Goal: Book appointment/travel/reservation

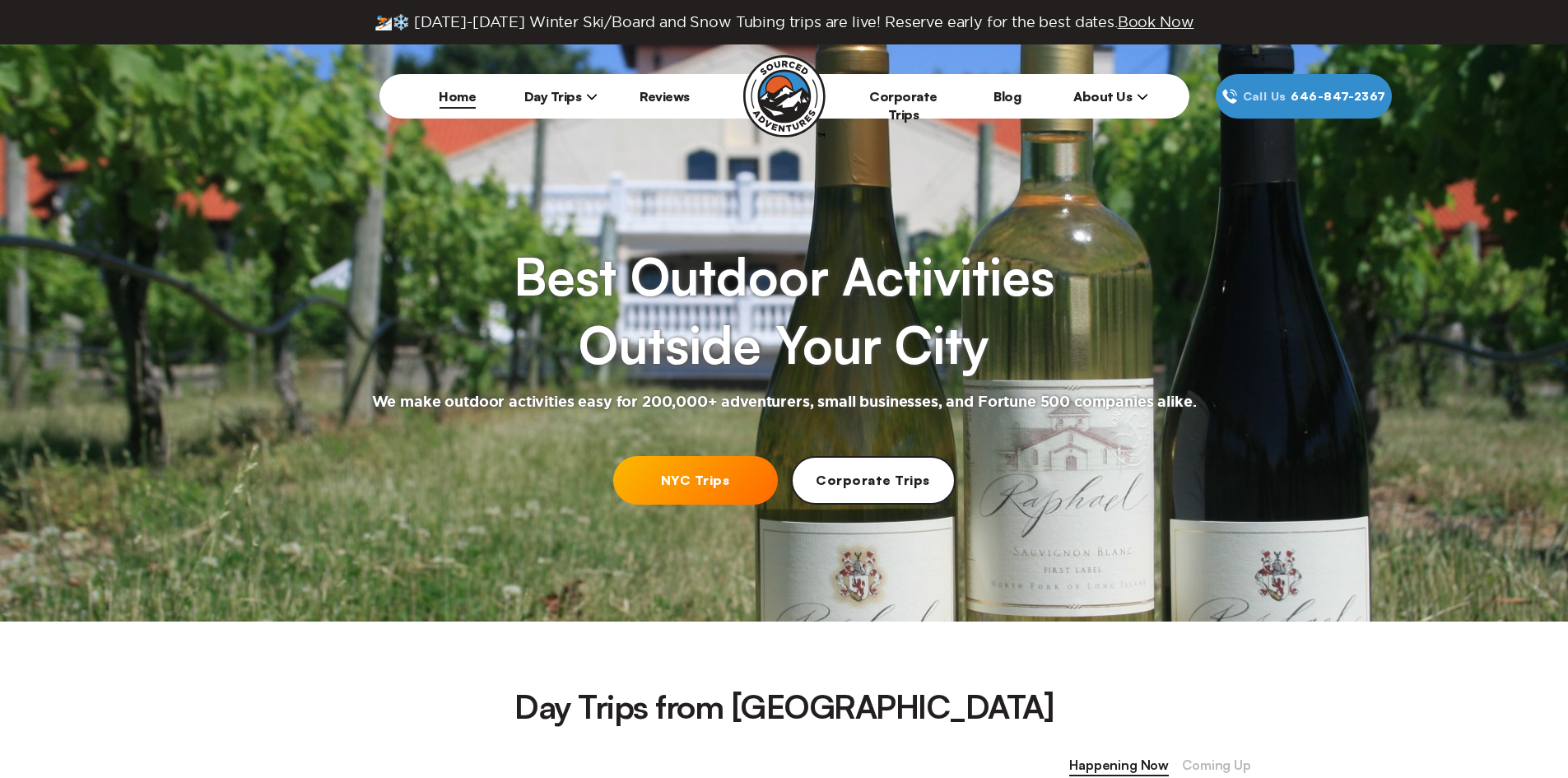
click at [708, 466] on link "NYC Trips" at bounding box center [695, 480] width 165 height 48
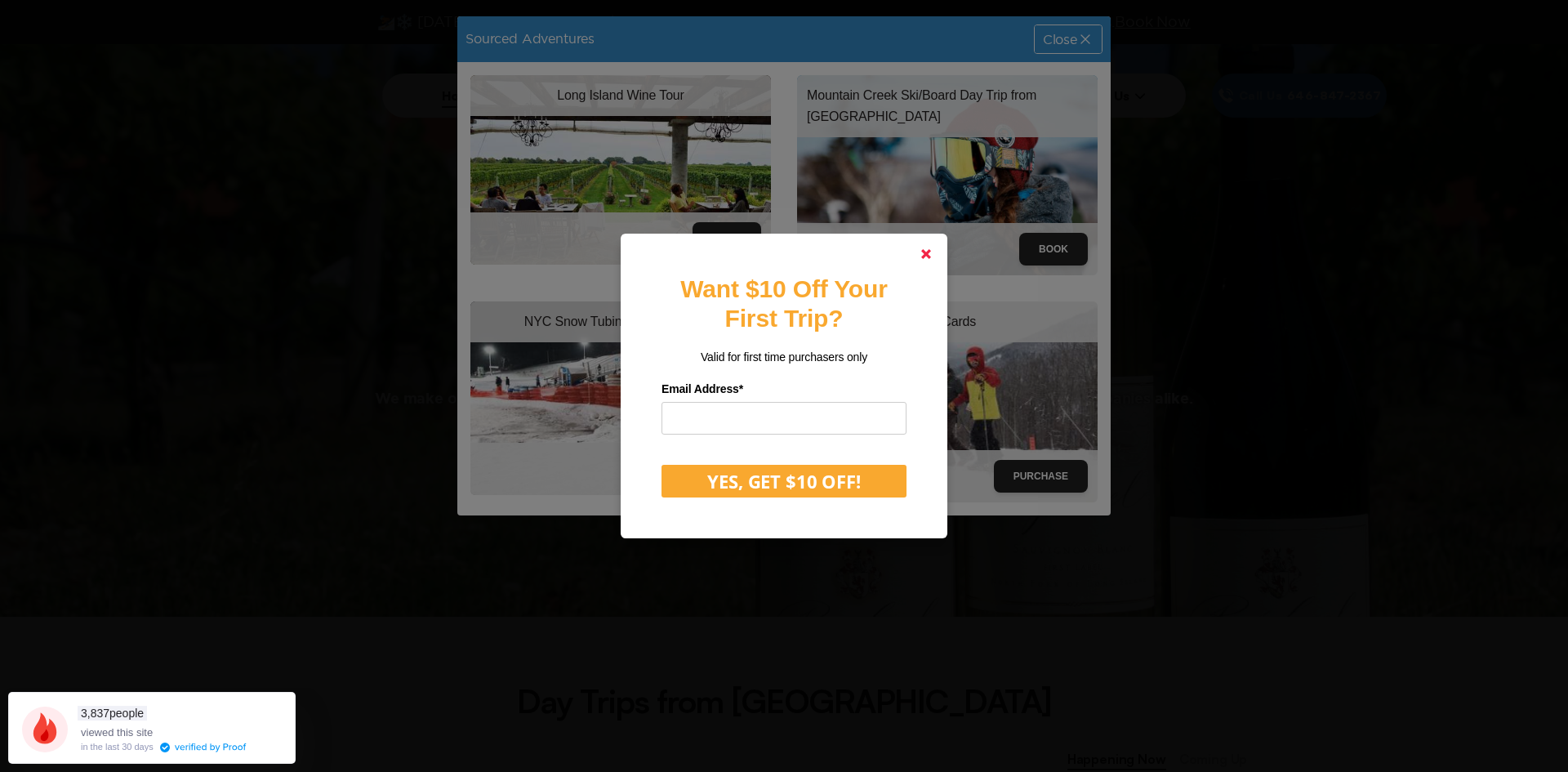
click at [942, 257] on link at bounding box center [926, 254] width 39 height 39
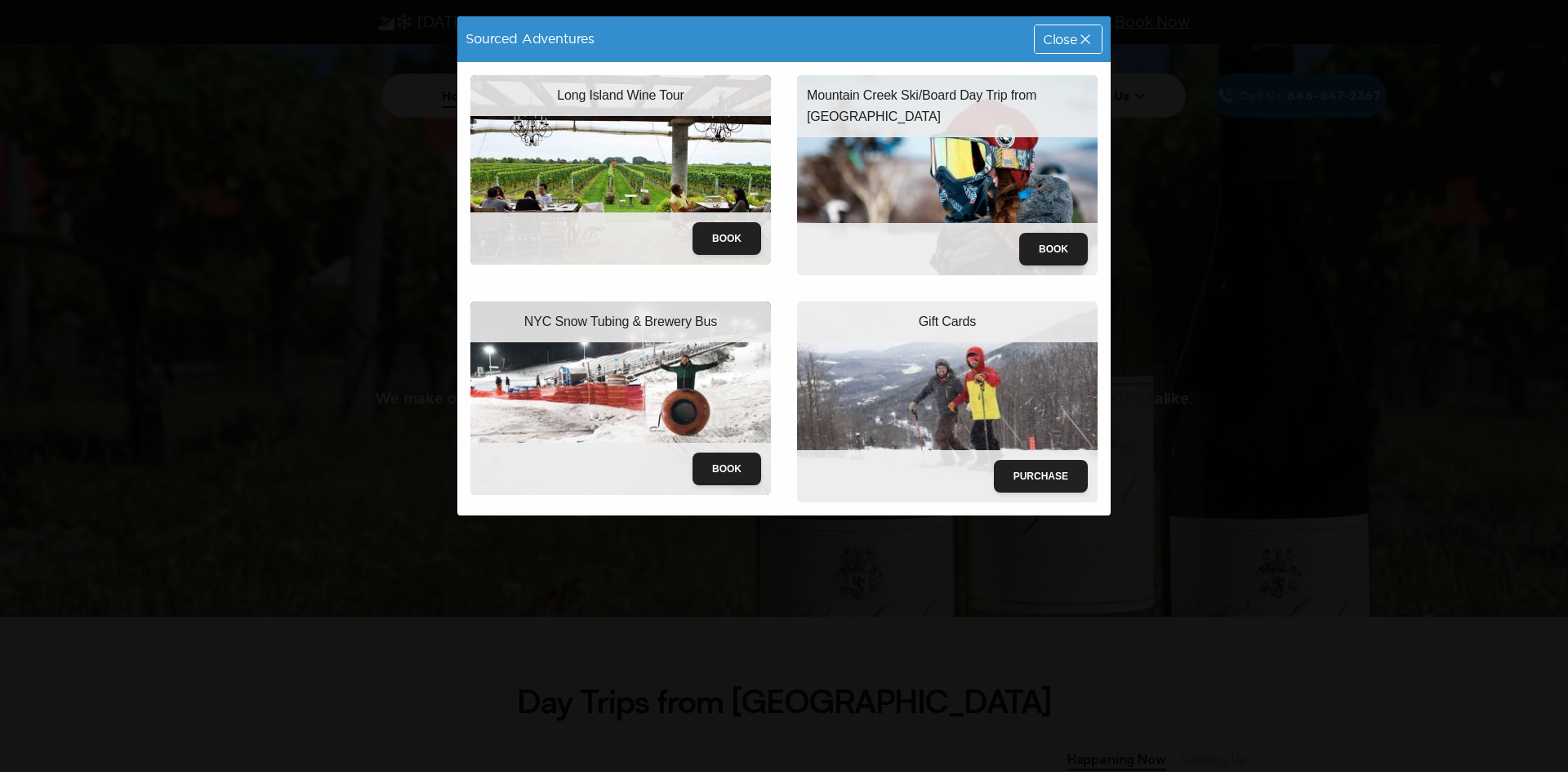
click at [600, 344] on img at bounding box center [620, 397] width 300 height 194
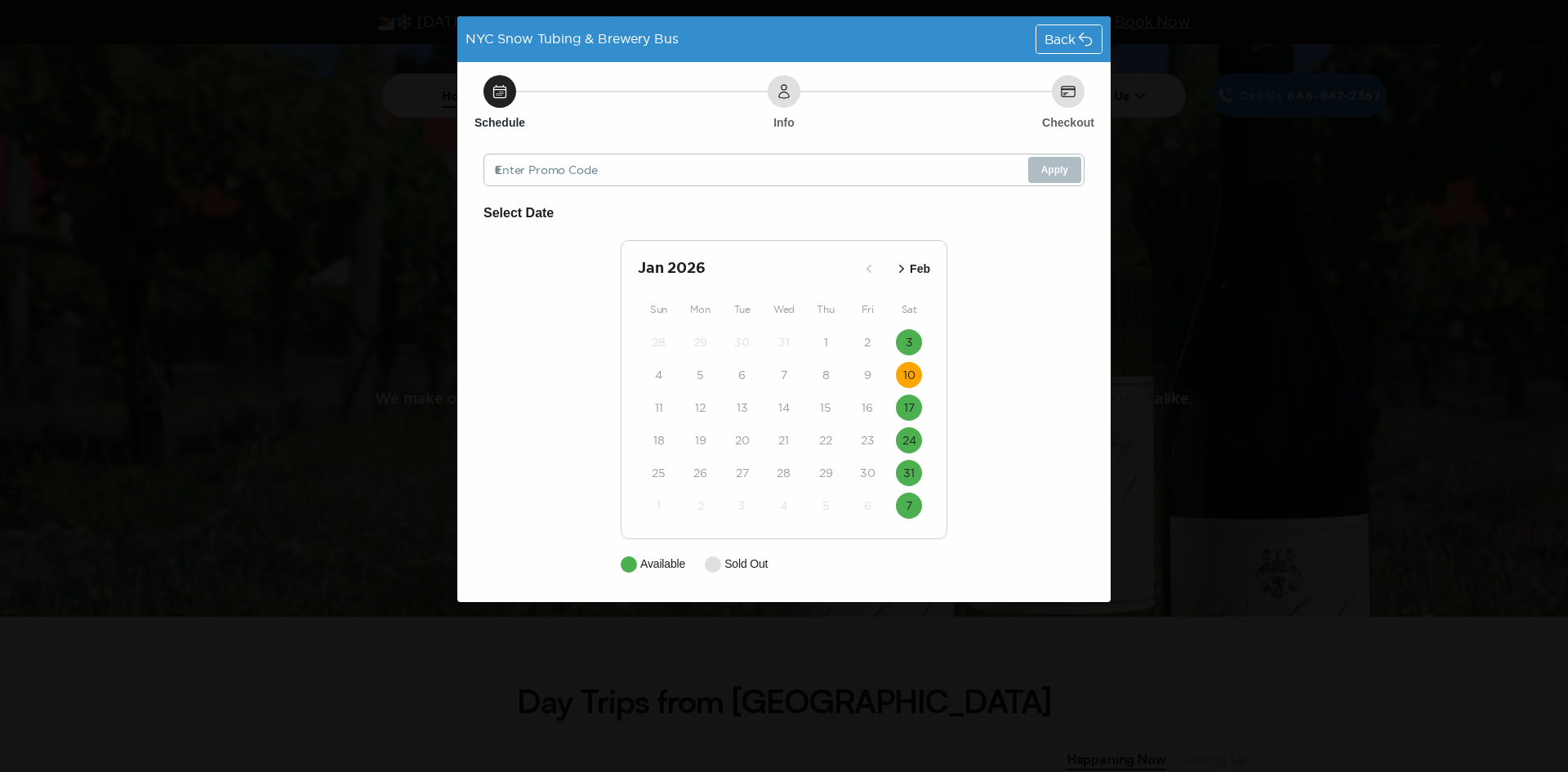
click at [904, 378] on time "10" at bounding box center [909, 374] width 13 height 16
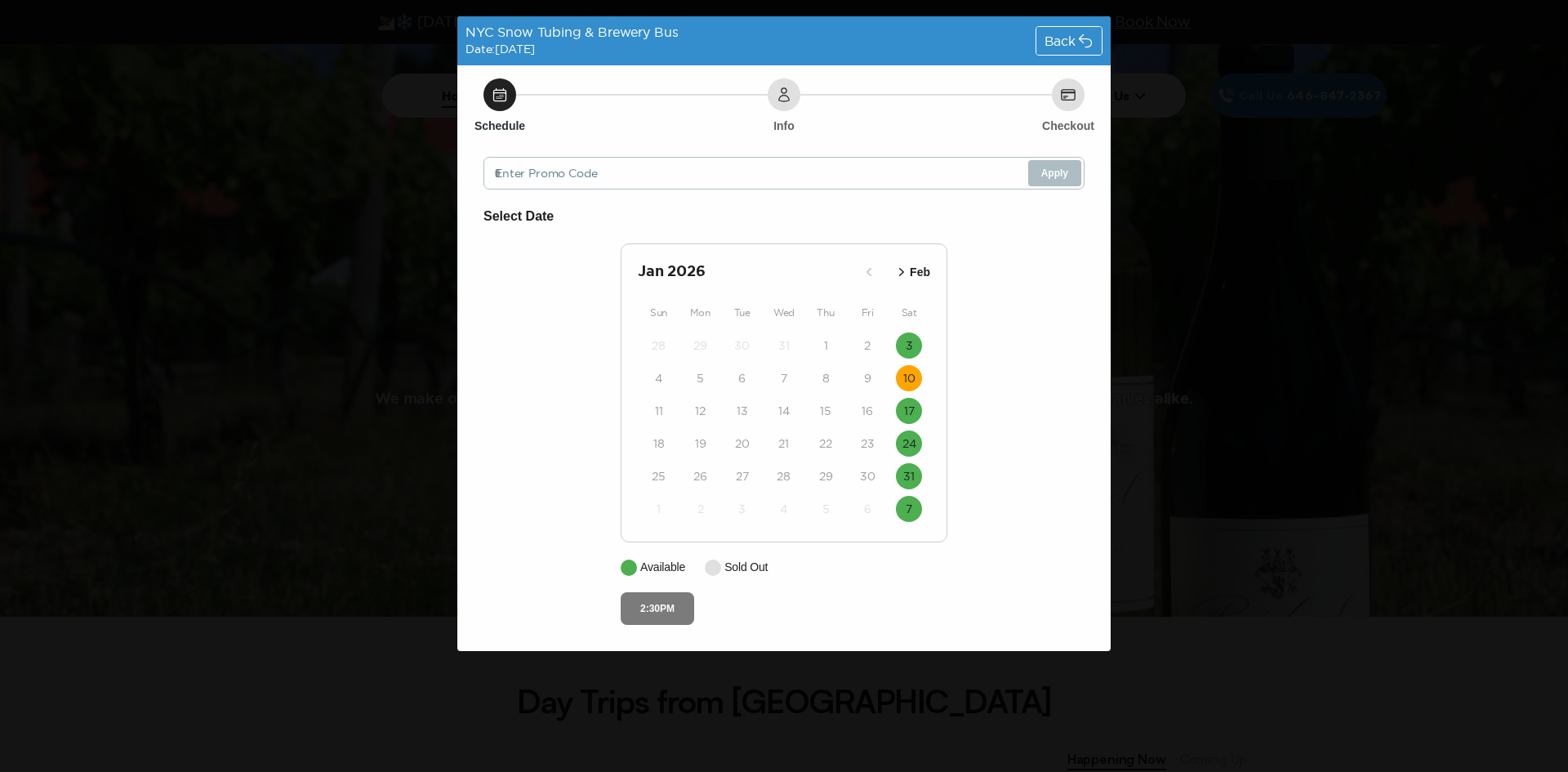
click at [680, 606] on button "2:30PM" at bounding box center [657, 608] width 74 height 33
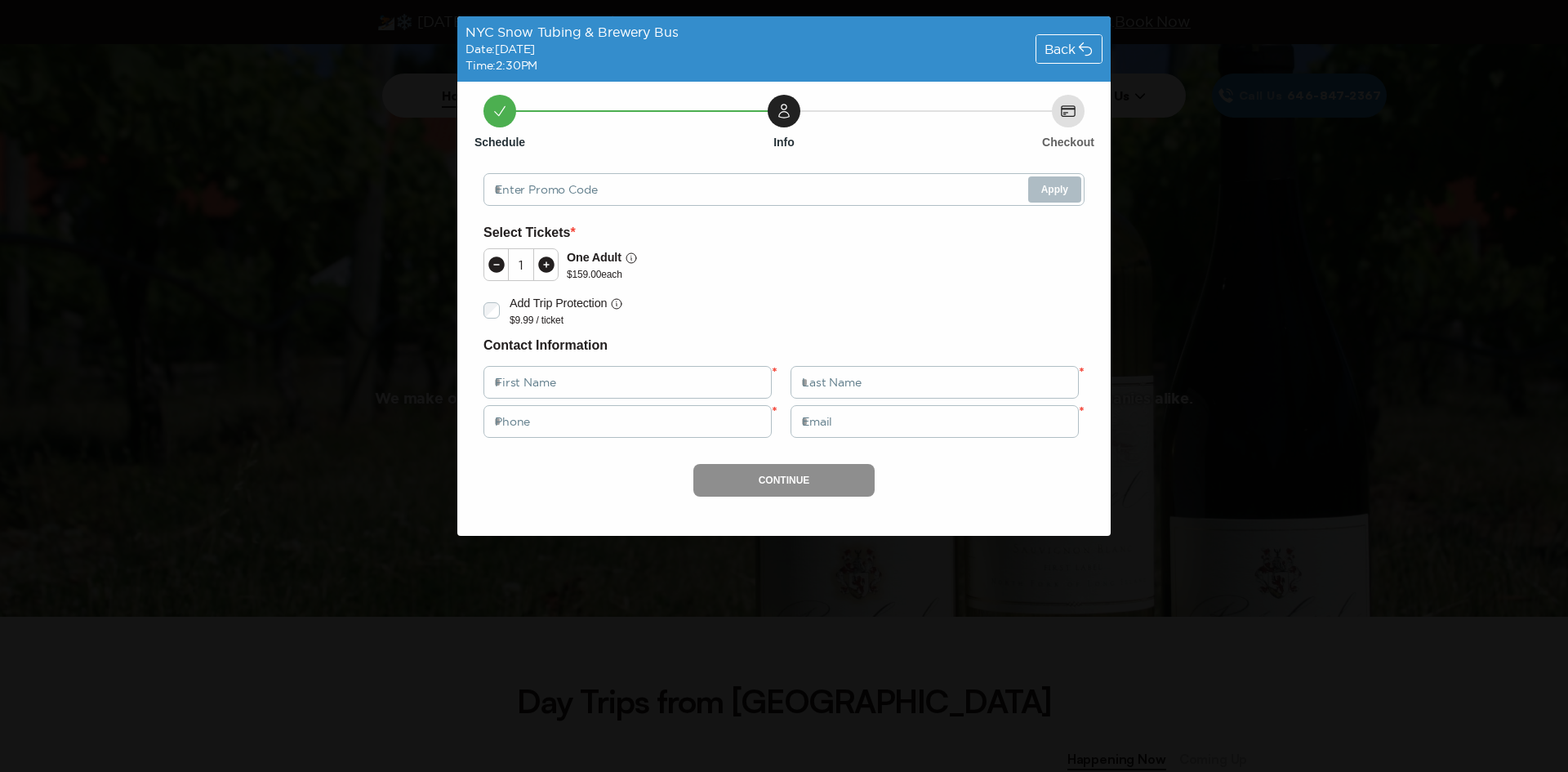
click at [1087, 59] on div "Back" at bounding box center [1069, 49] width 65 height 28
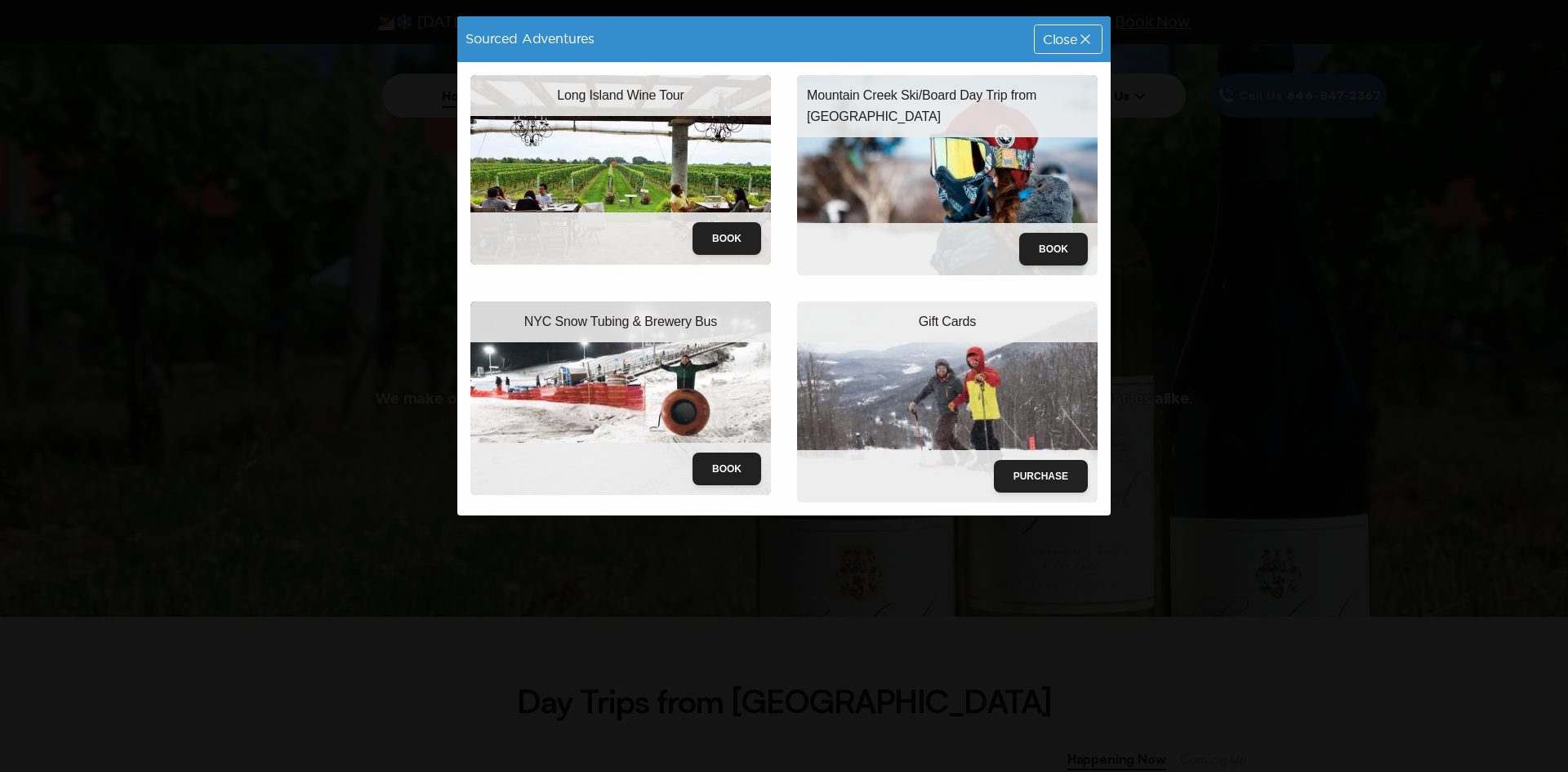
click at [1077, 39] on span "Close" at bounding box center [1060, 39] width 34 height 13
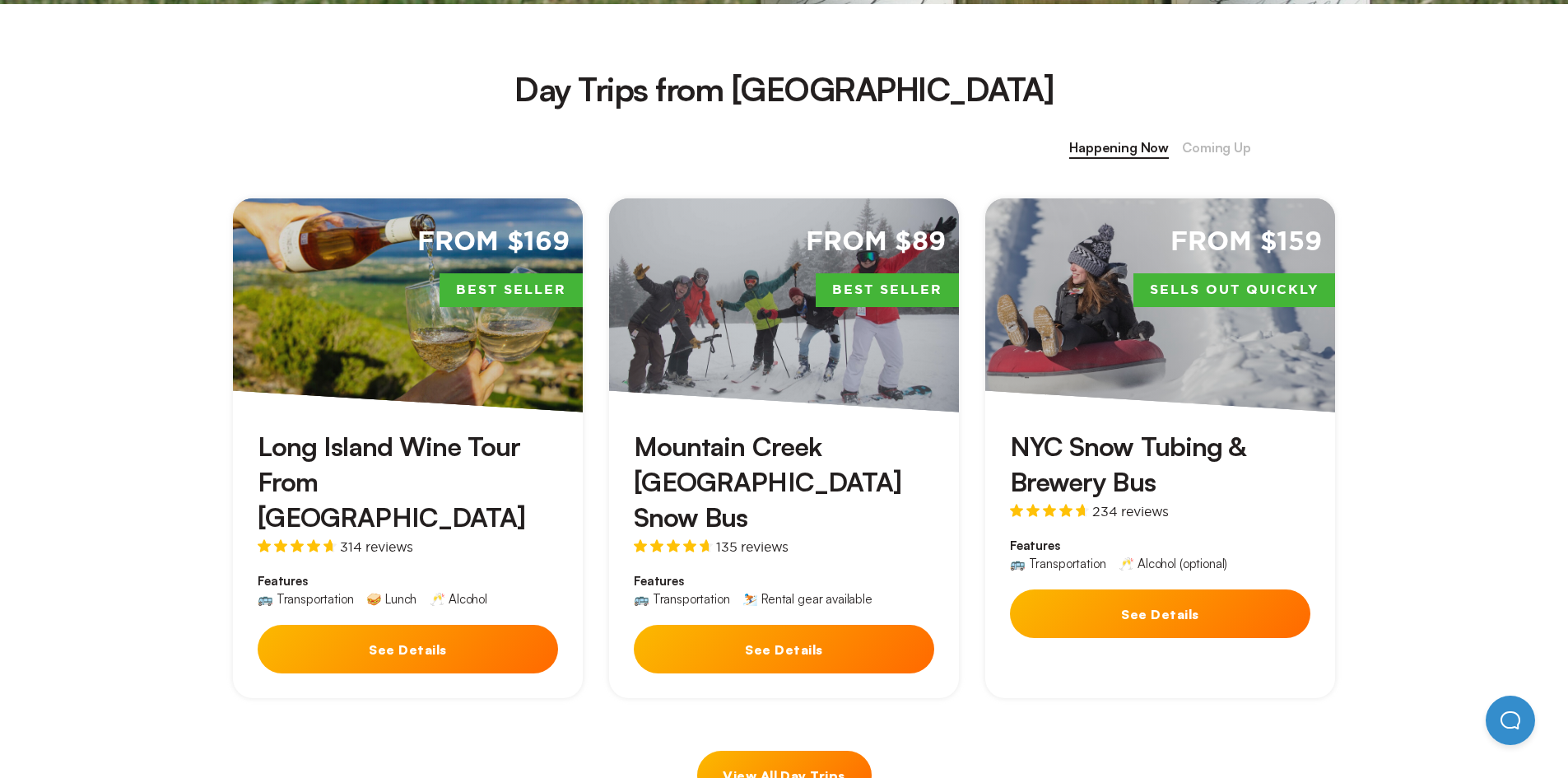
scroll to position [658, 0]
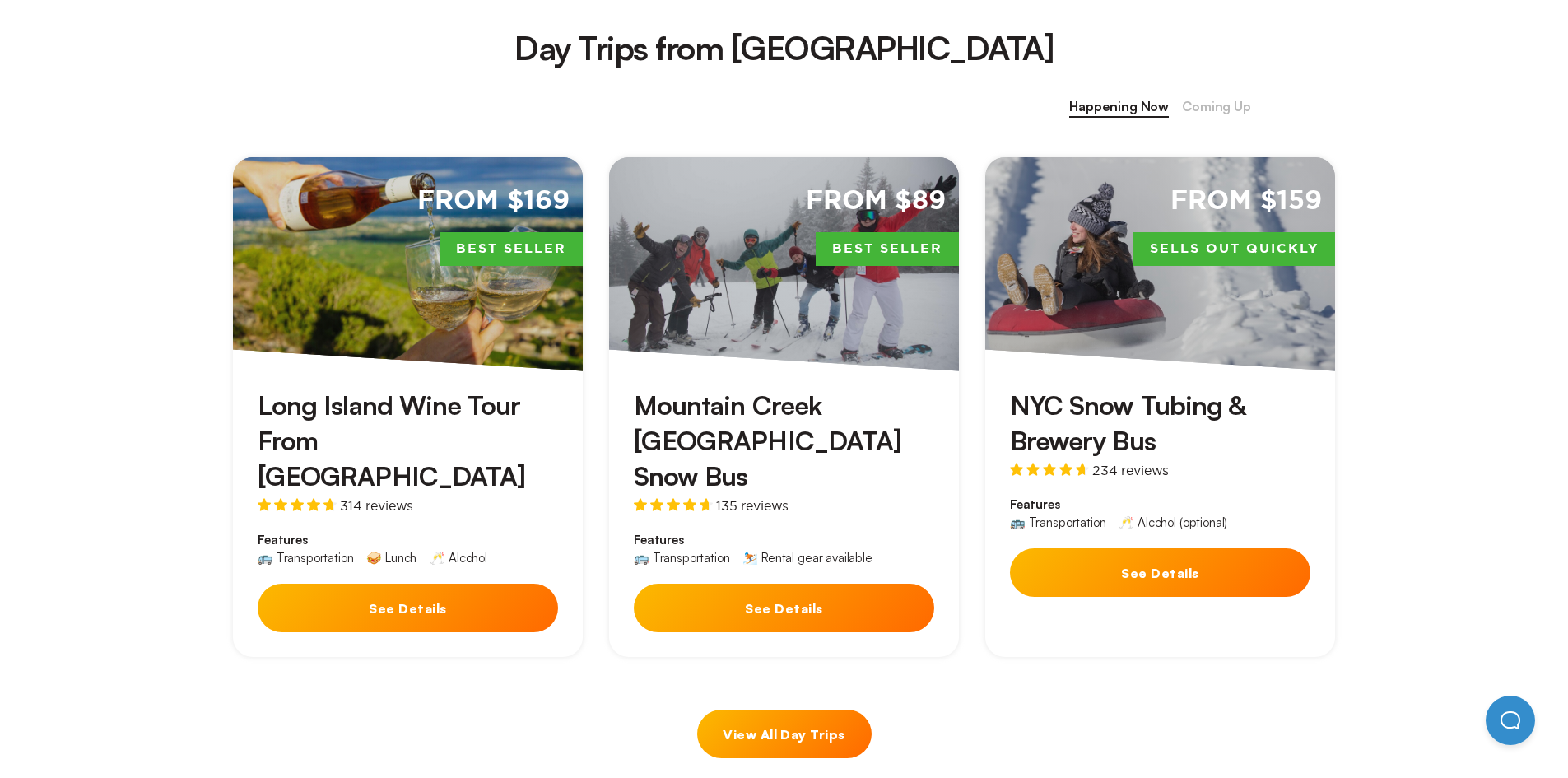
click at [1146, 398] on h3 "NYC Snow Tubing & Brewery Bus" at bounding box center [1160, 423] width 301 height 71
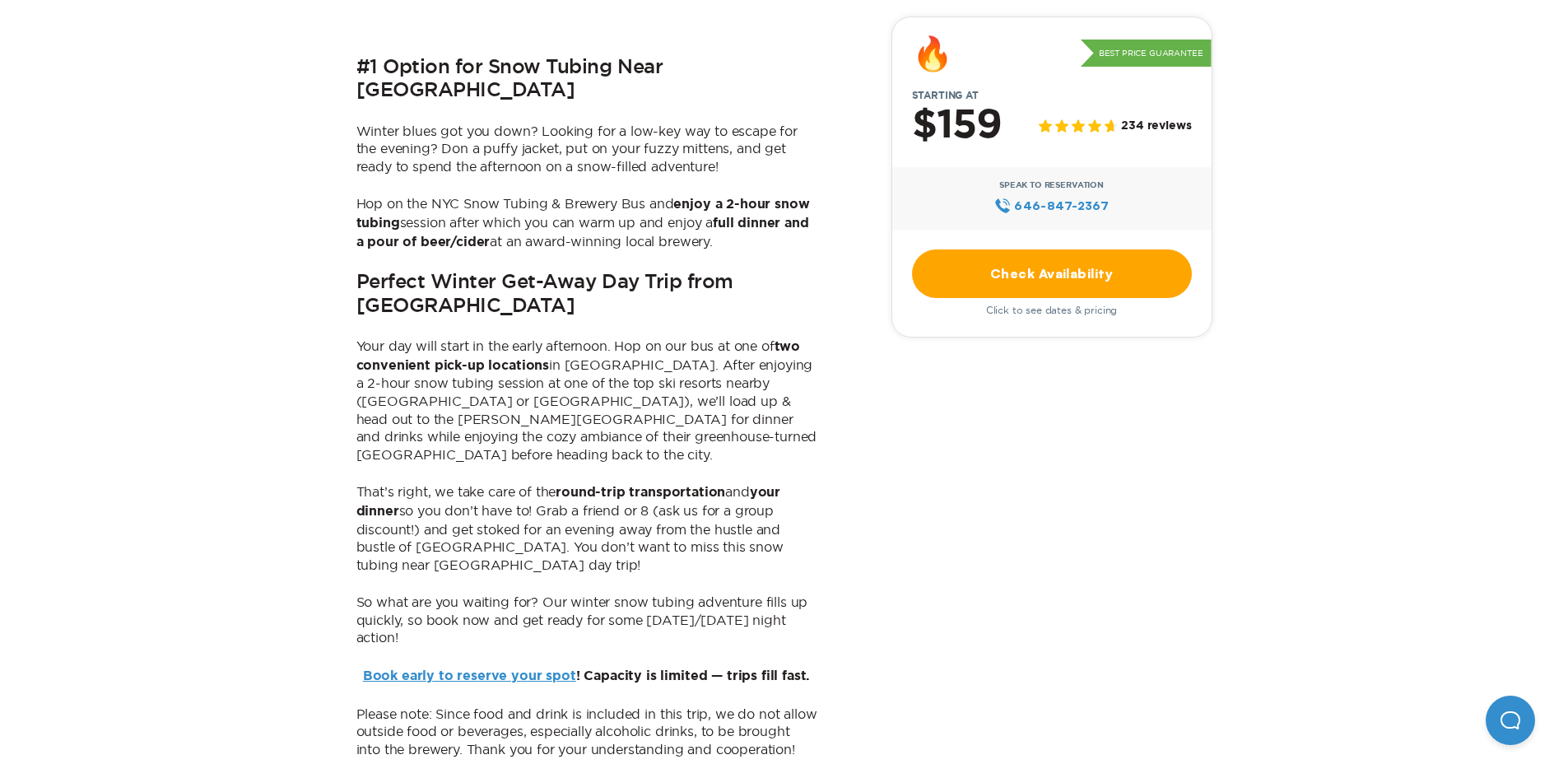
scroll to position [741, 0]
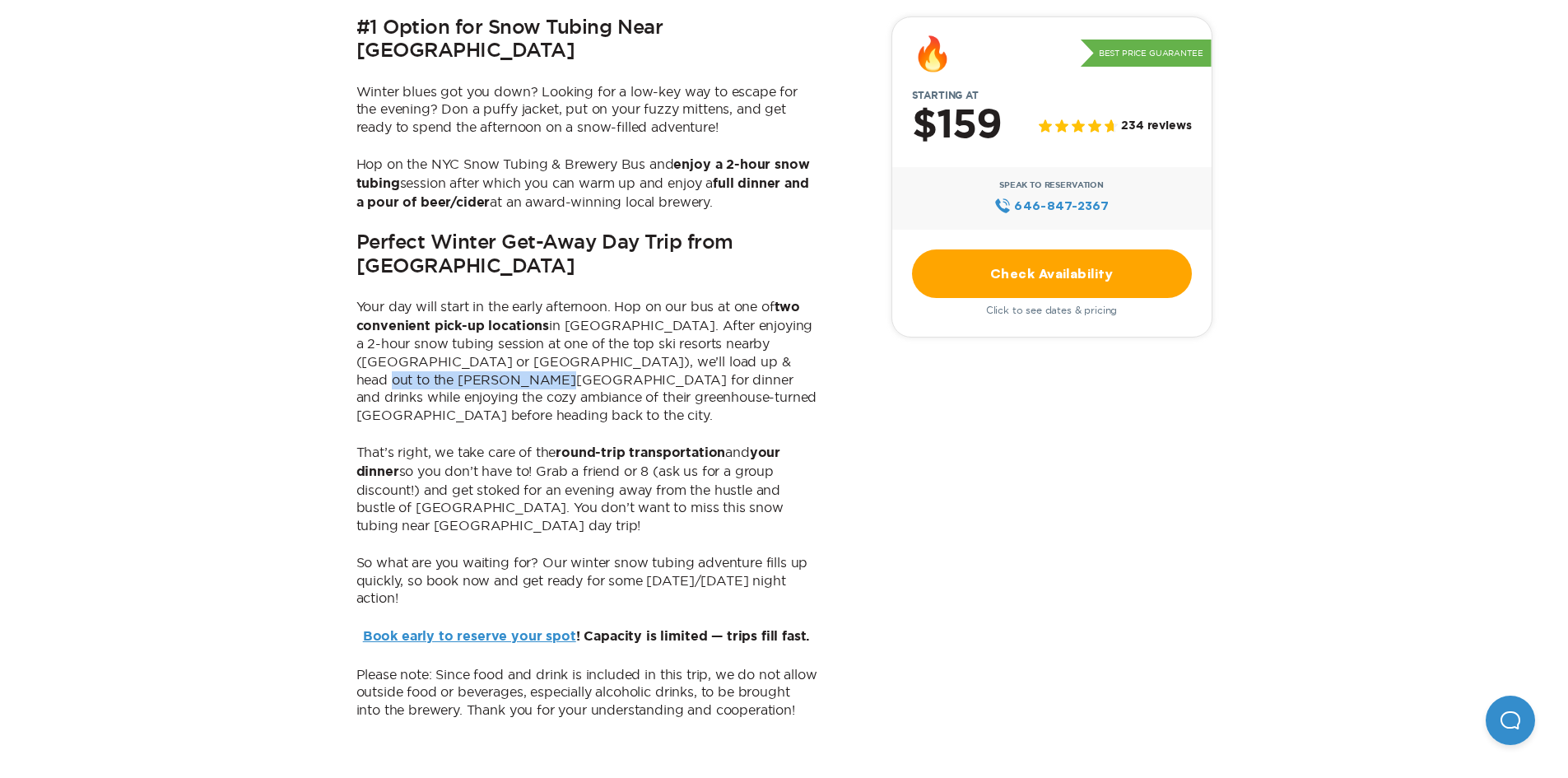
drag, startPoint x: 759, startPoint y: 317, endPoint x: 458, endPoint y: 335, distance: 301.5
click at [458, 335] on p "Your day will start in the early afternoon. Hop on our bus at one of two conven…" at bounding box center [587, 361] width 461 height 126
copy p "[PERSON_NAME] Farm for dinner"
click at [520, 301] on b "two convenient pick-up locations" at bounding box center [579, 317] width 444 height 32
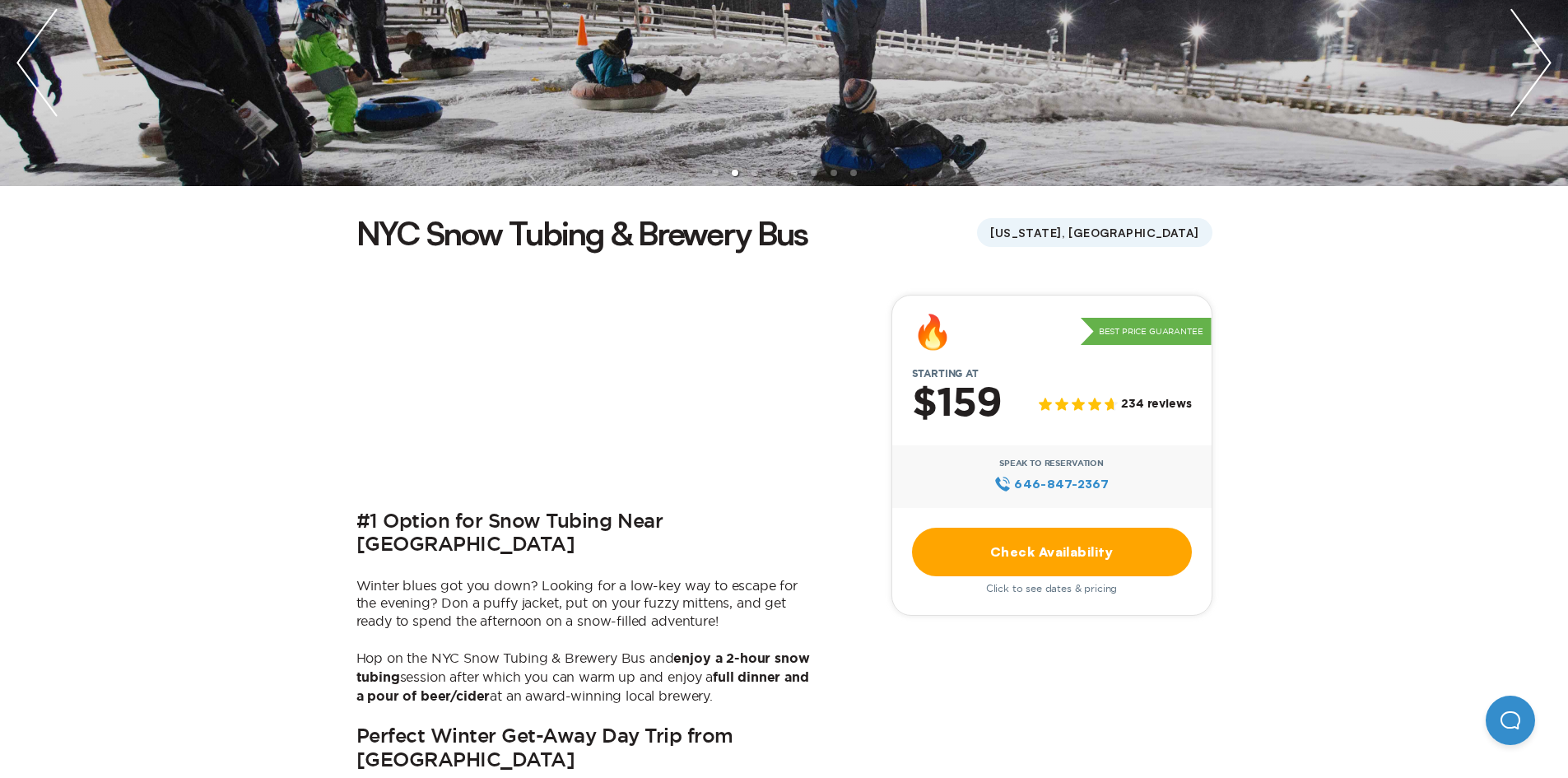
scroll to position [329, 0]
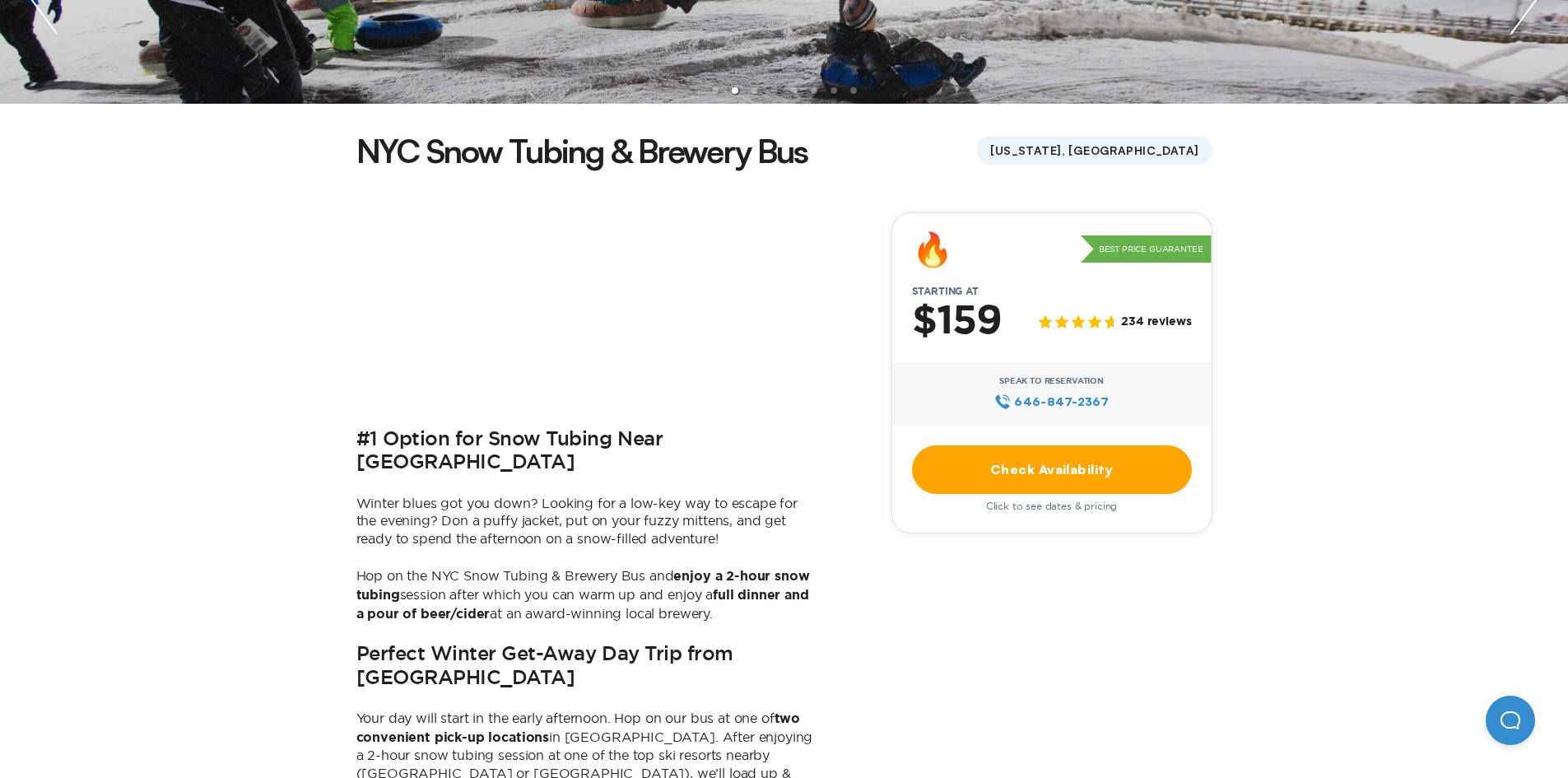
click at [1099, 459] on link "Check Availability" at bounding box center [1051, 469] width 280 height 48
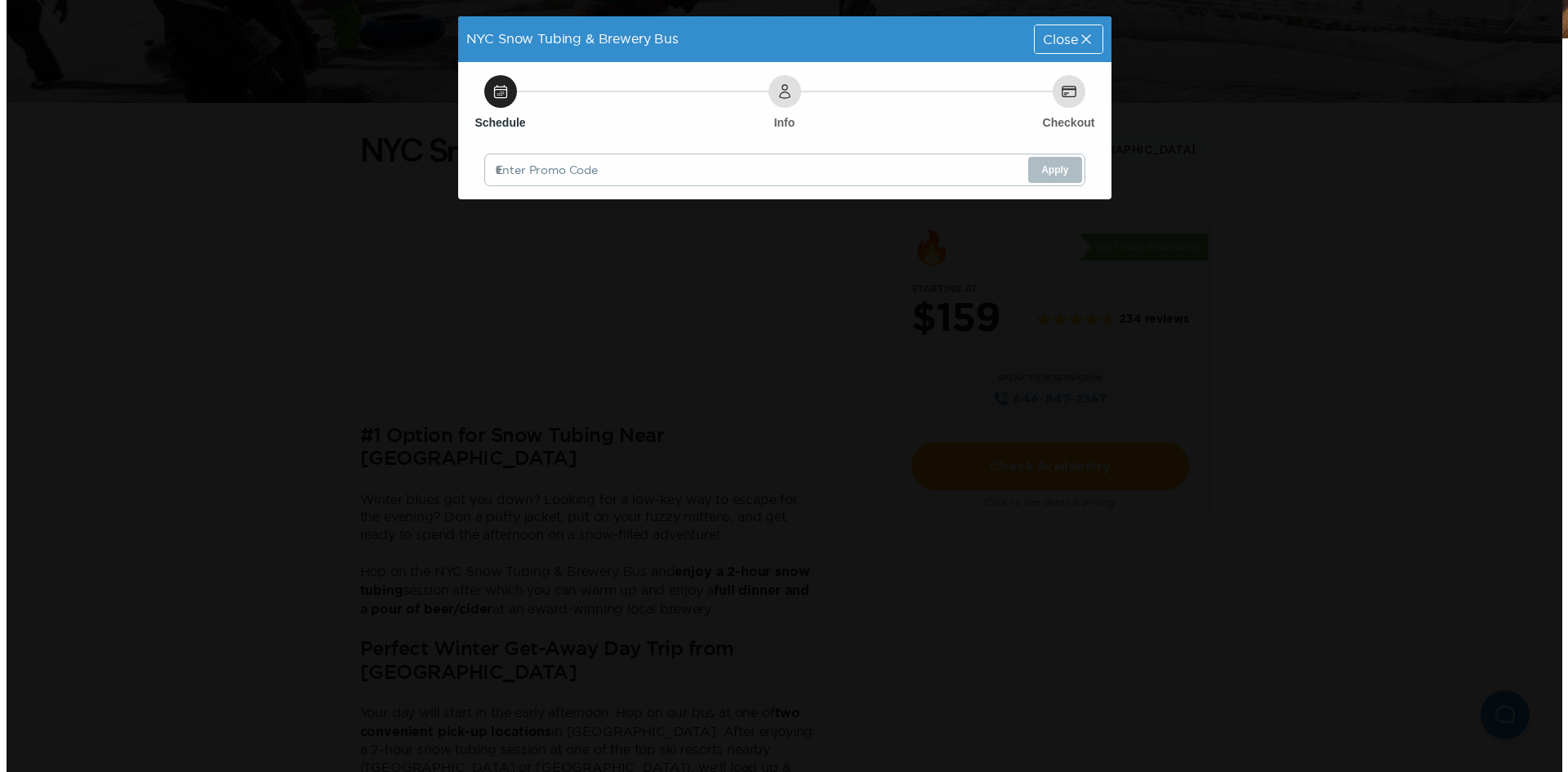
scroll to position [0, 0]
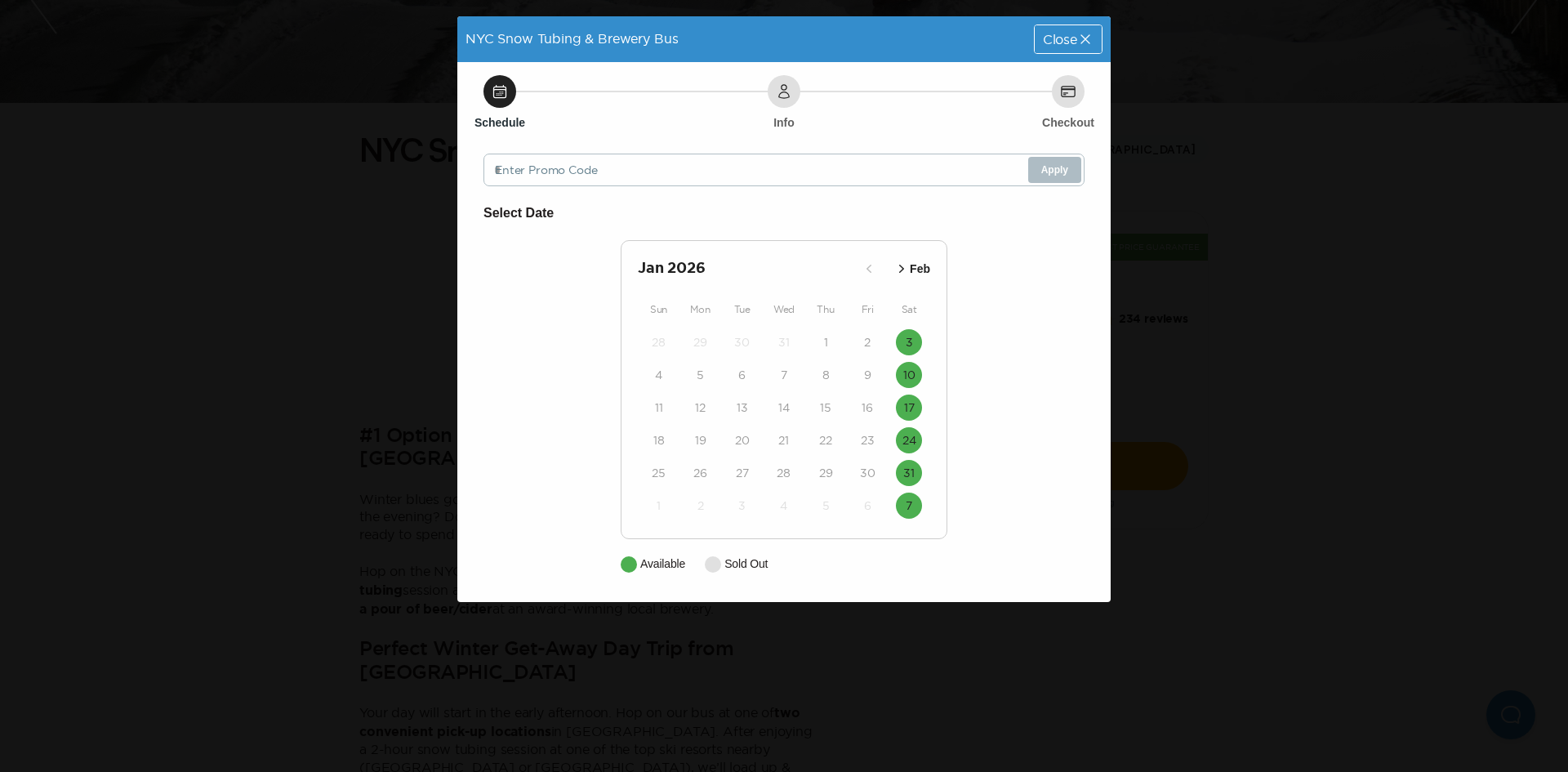
click at [902, 271] on icon "button" at bounding box center [901, 268] width 16 height 16
click at [864, 266] on icon "button" at bounding box center [869, 268] width 16 height 16
click at [901, 267] on icon "button" at bounding box center [902, 269] width 5 height 8
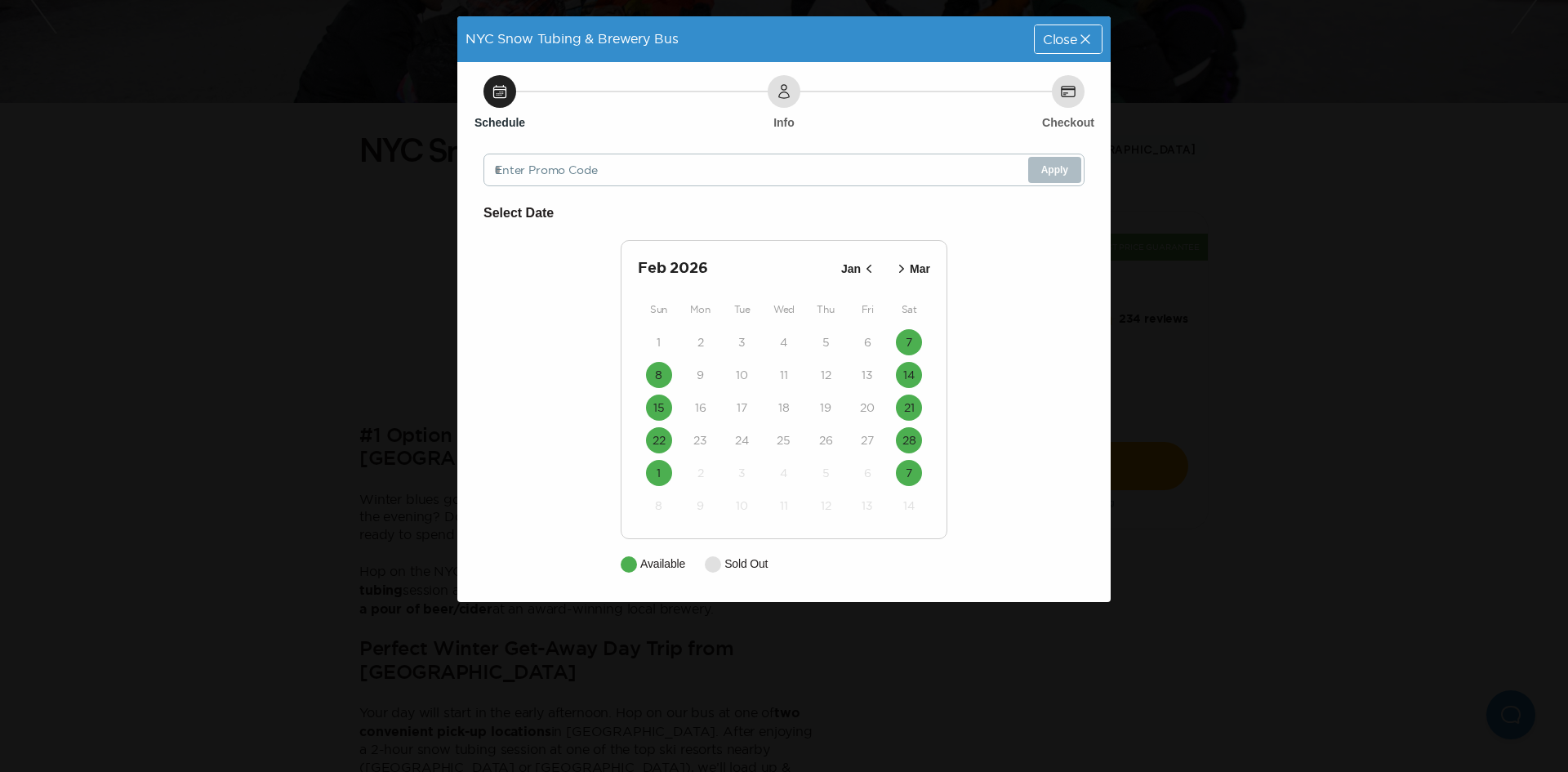
click at [1079, 34] on icon at bounding box center [1085, 39] width 16 height 16
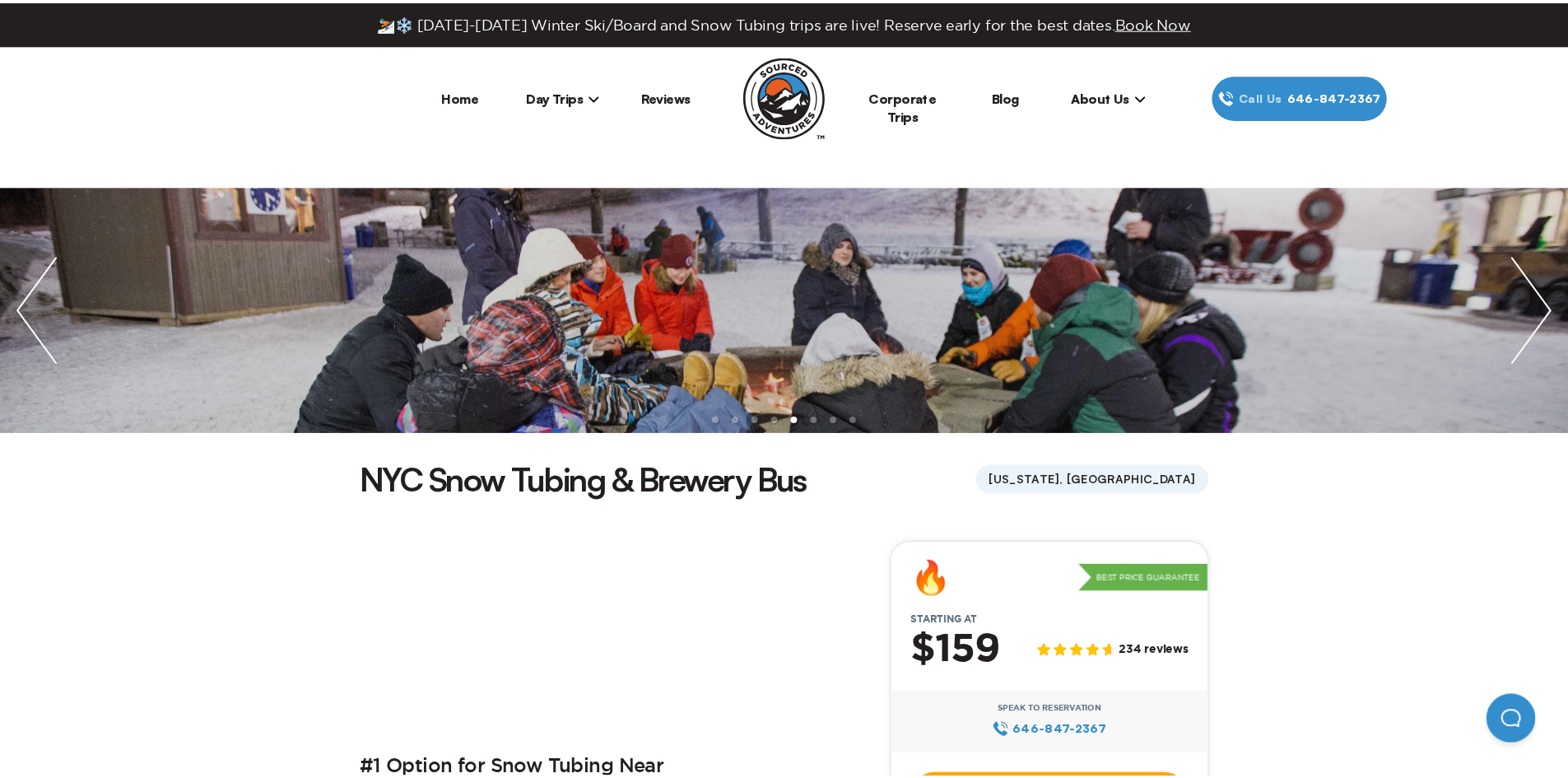
scroll to position [329, 0]
